Goal: Task Accomplishment & Management: Manage account settings

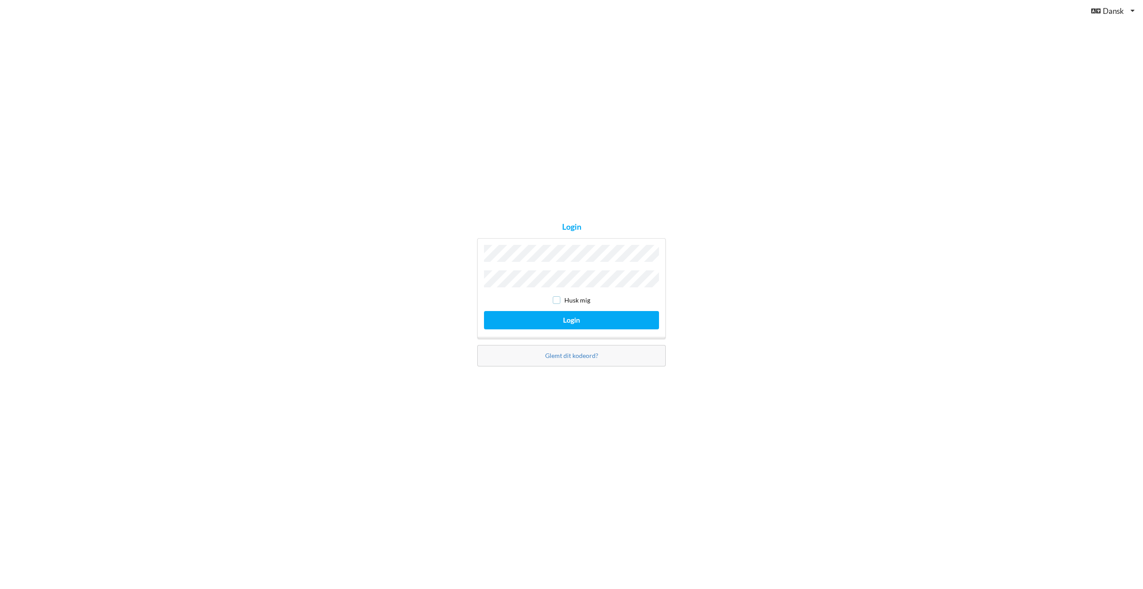
click at [558, 299] on input "checkbox" at bounding box center [557, 300] width 8 height 8
checkbox input "true"
click at [572, 316] on button "Login" at bounding box center [571, 320] width 175 height 18
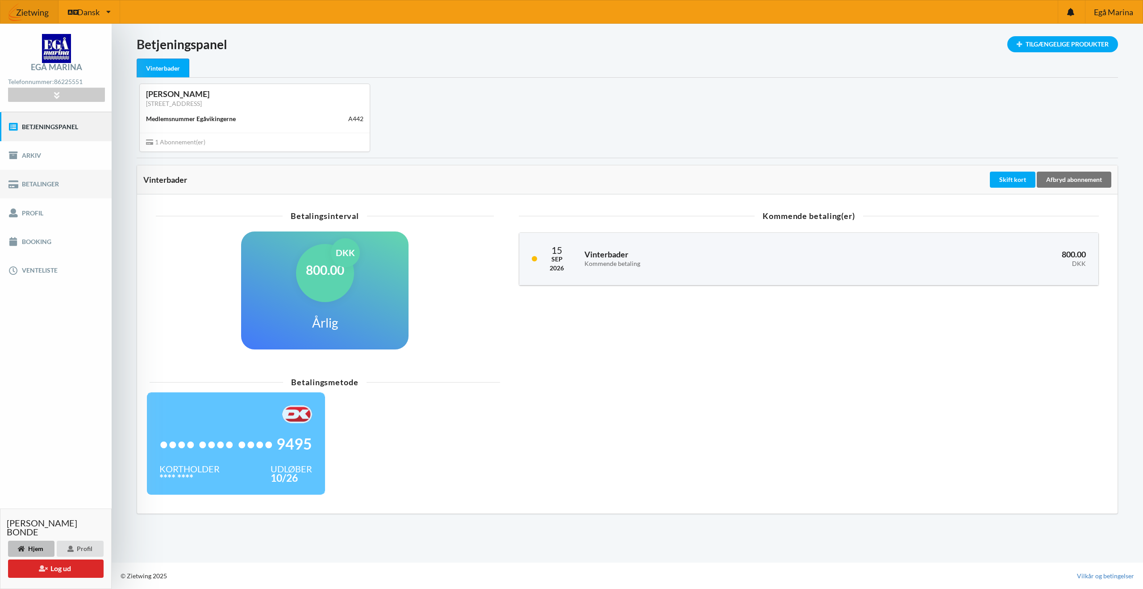
click at [61, 188] on link "Betalinger" at bounding box center [56, 184] width 112 height 29
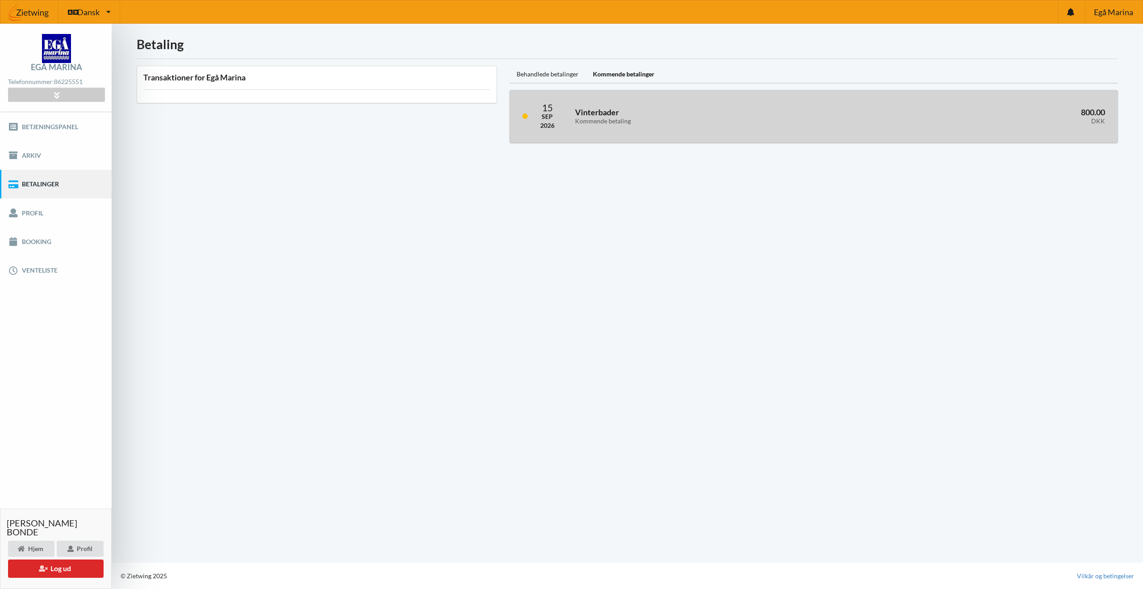
click at [622, 129] on div "Vinterbader Kommende betaling" at bounding box center [712, 116] width 287 height 29
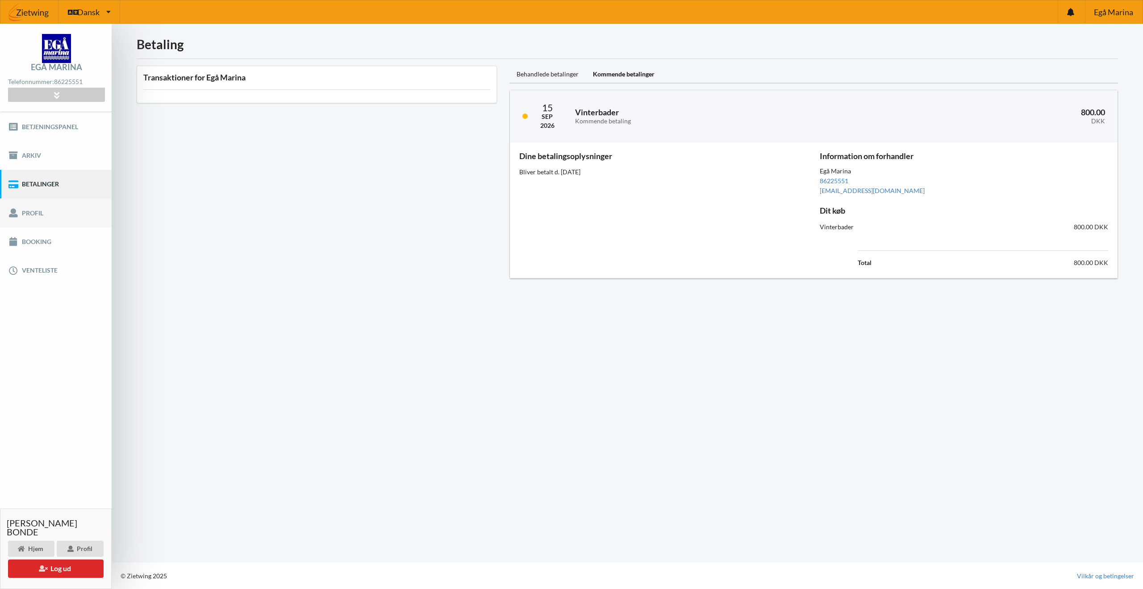
click at [46, 211] on link "Profil" at bounding box center [56, 212] width 112 height 29
